Goal: Transaction & Acquisition: Purchase product/service

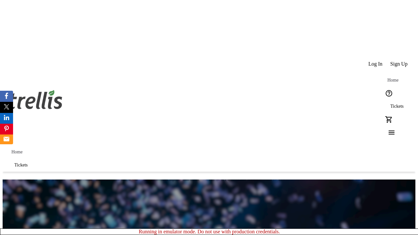
click at [390, 104] on span "Tickets" at bounding box center [396, 106] width 13 height 5
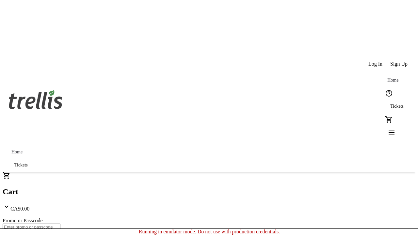
type input "1"
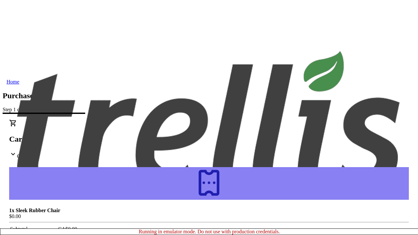
type input "[PERSON_NAME][EMAIL_ADDRESS][DOMAIN_NAME]"
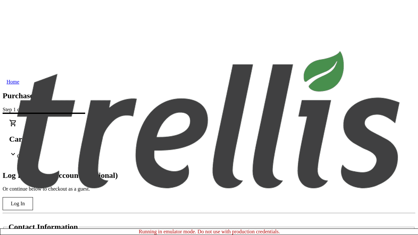
type input "[PERSON_NAME]"
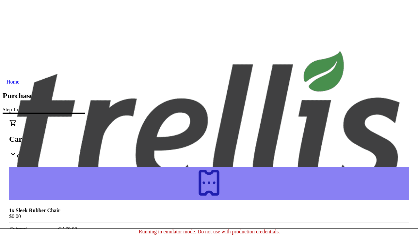
type input "[PERSON_NAME]"
